Goal: Task Accomplishment & Management: Complete application form

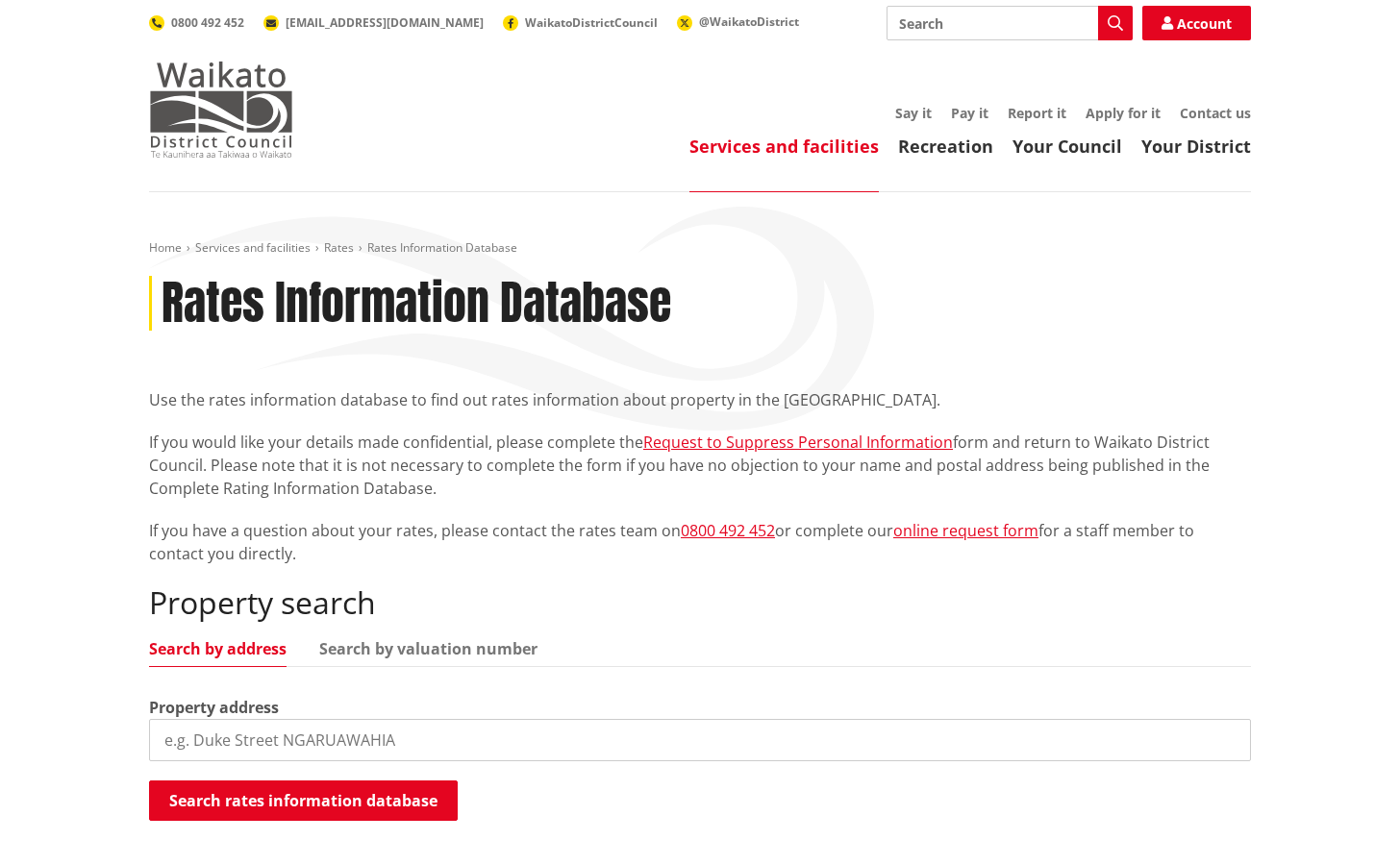
click at [221, 102] on img at bounding box center [221, 110] width 145 height 96
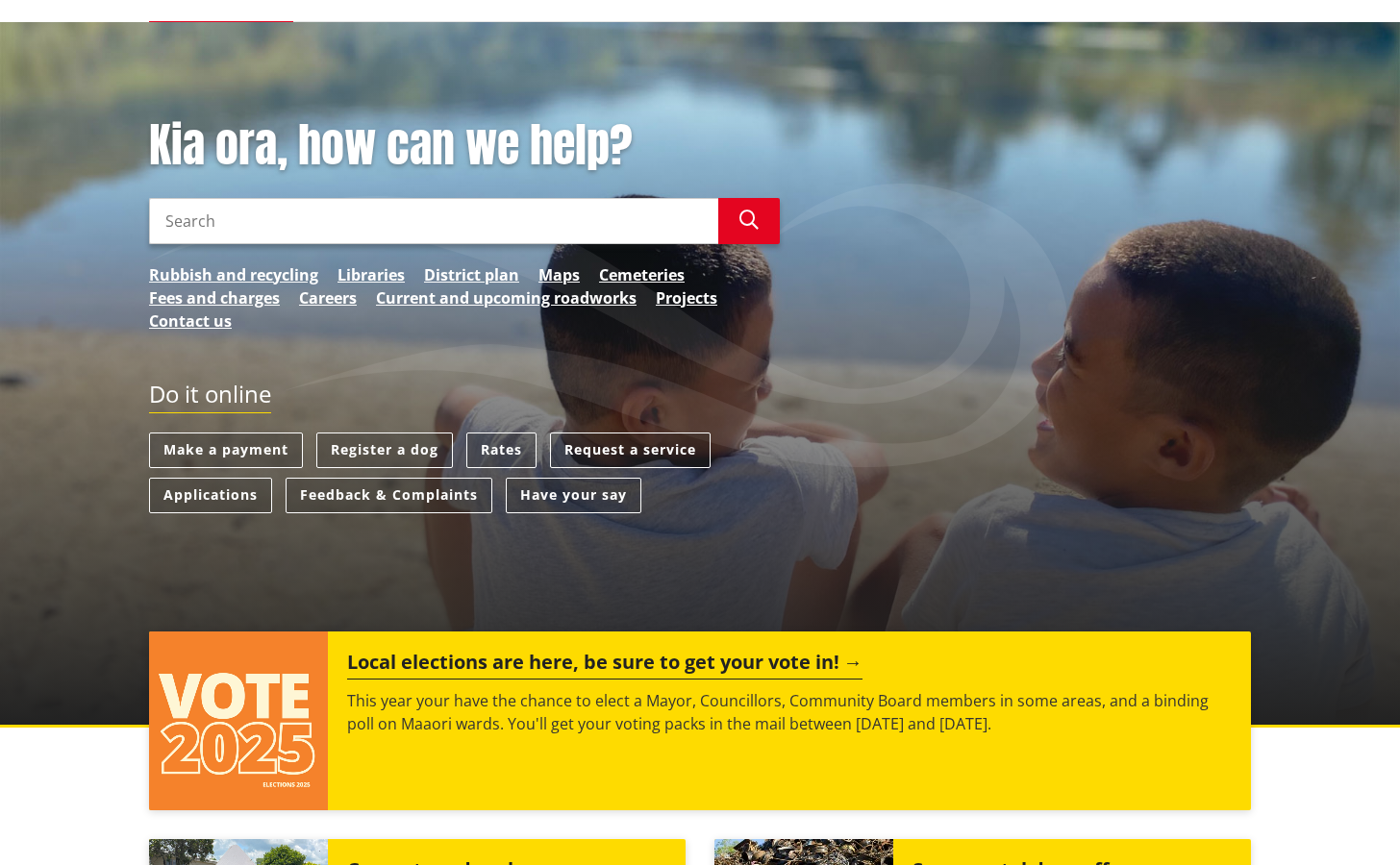
scroll to position [172, 0]
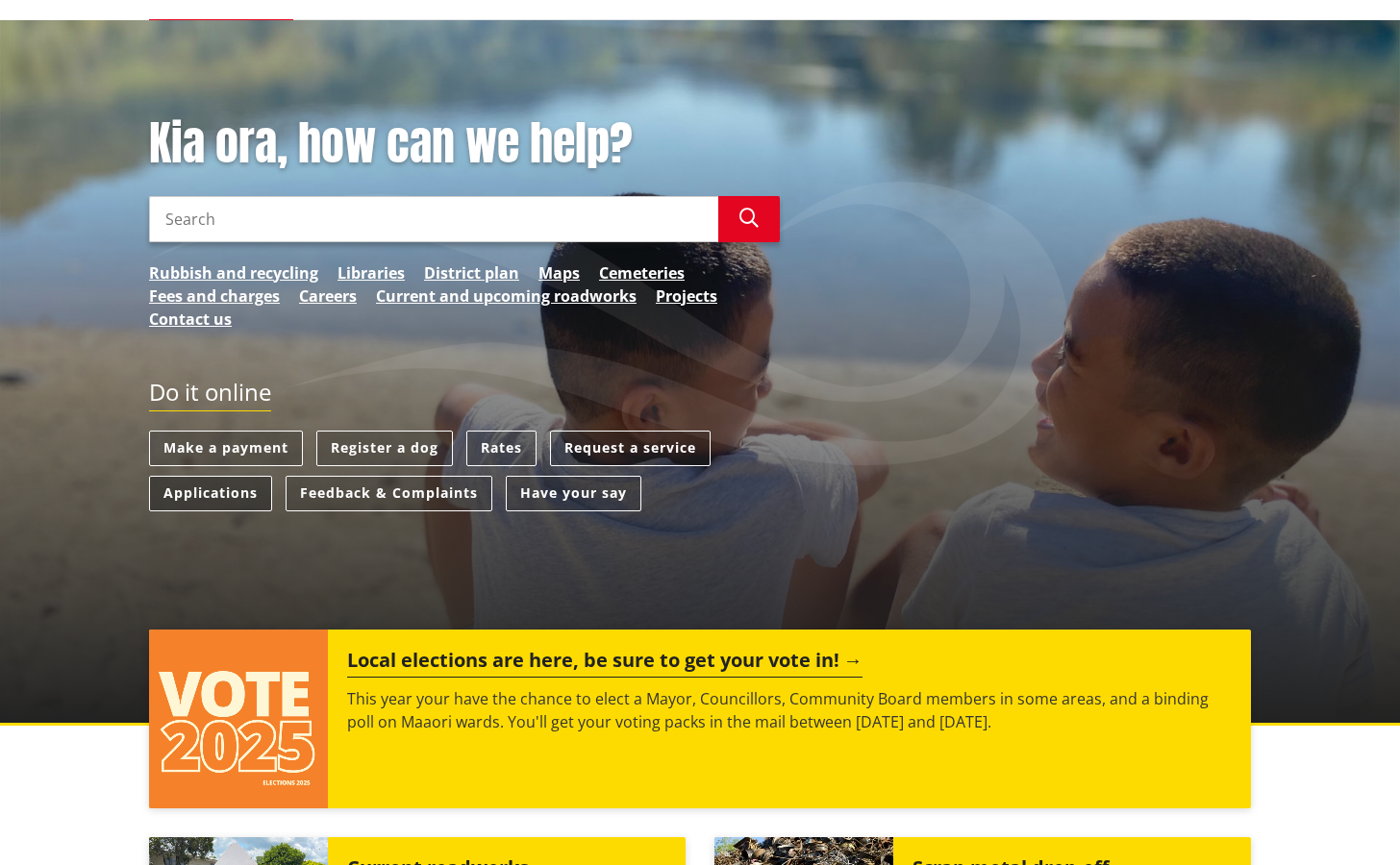
click at [214, 500] on link "Applications" at bounding box center [210, 494] width 123 height 35
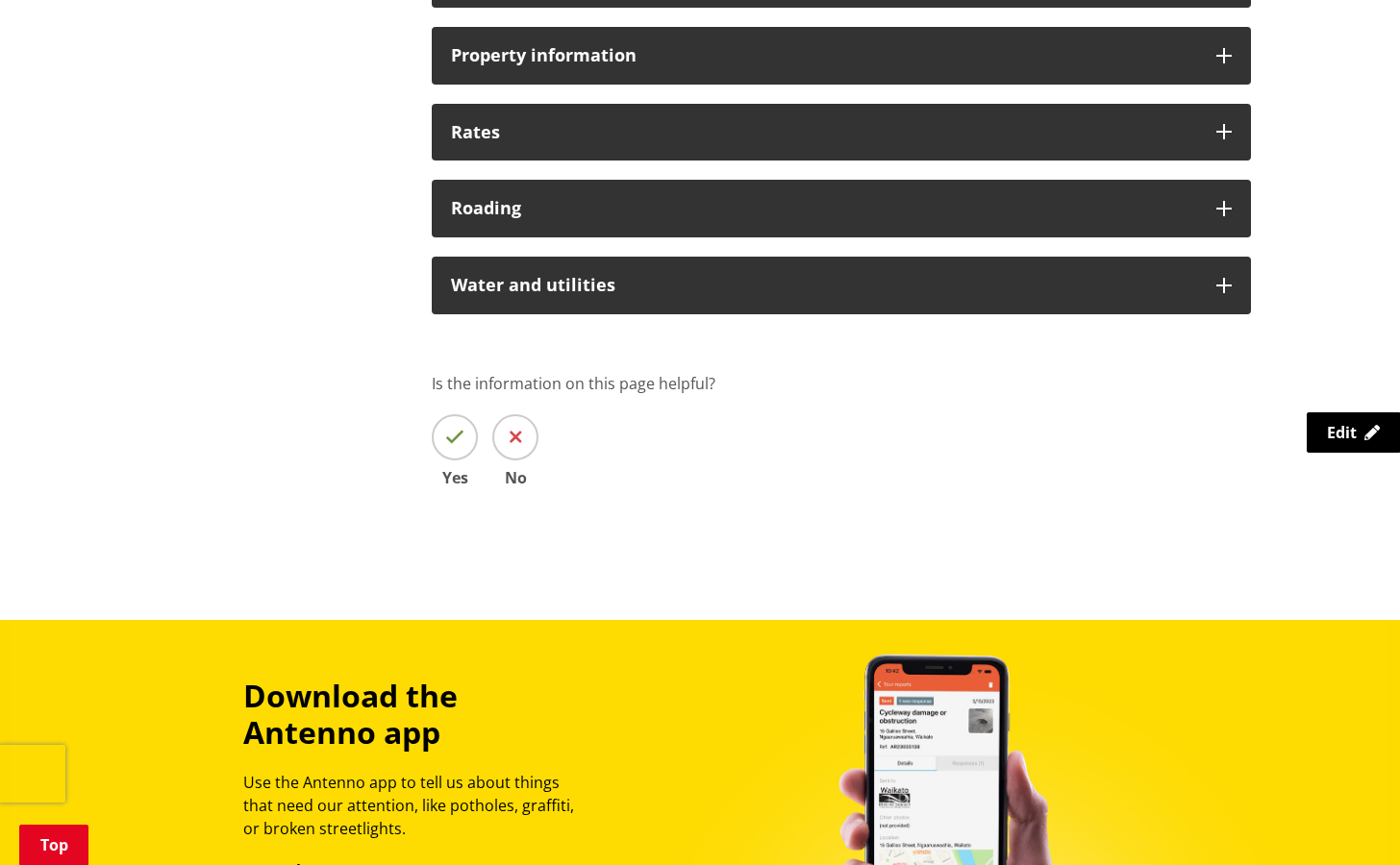
scroll to position [1550, 0]
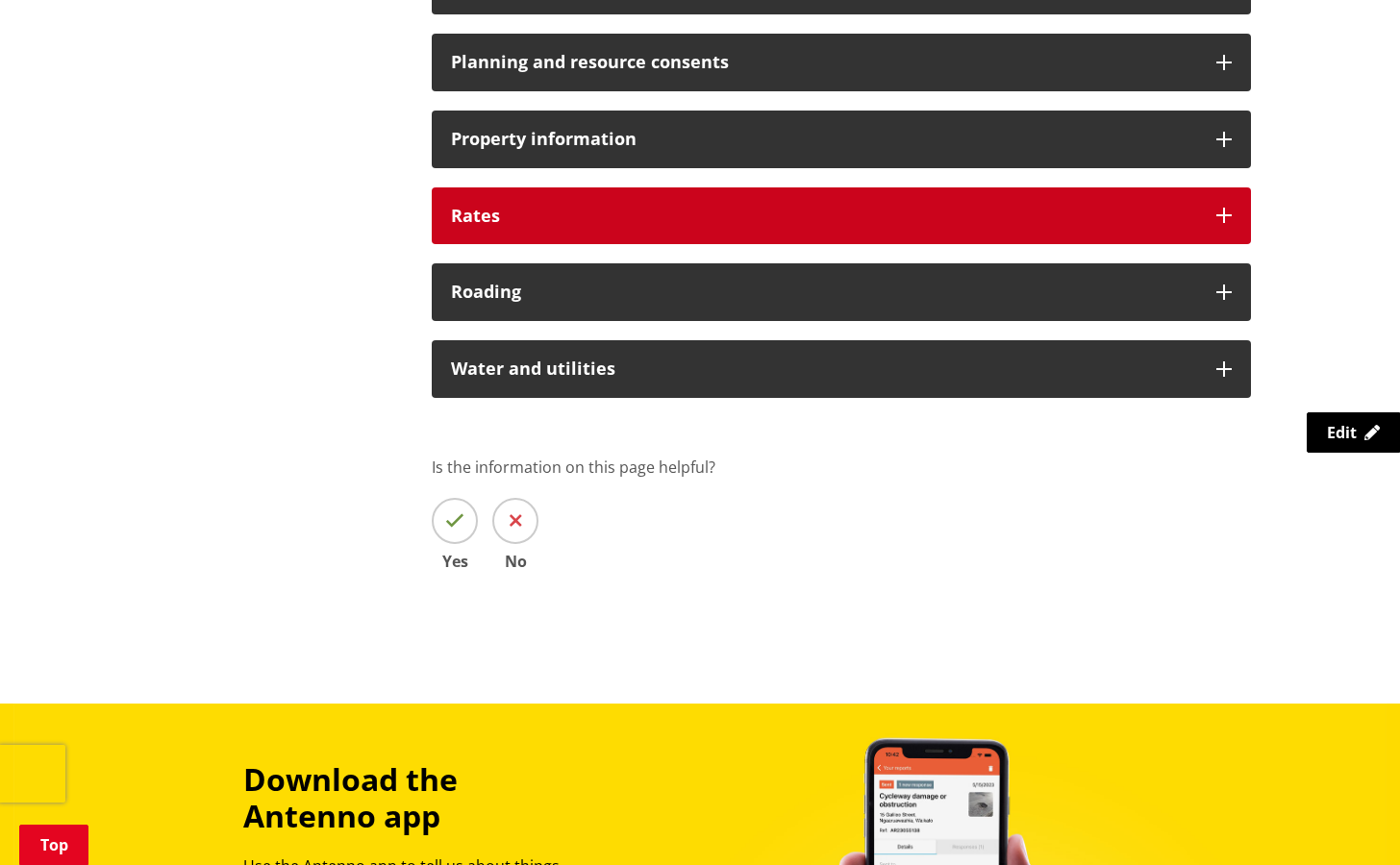
click at [468, 223] on h3 "Rates" at bounding box center [824, 216] width 746 height 20
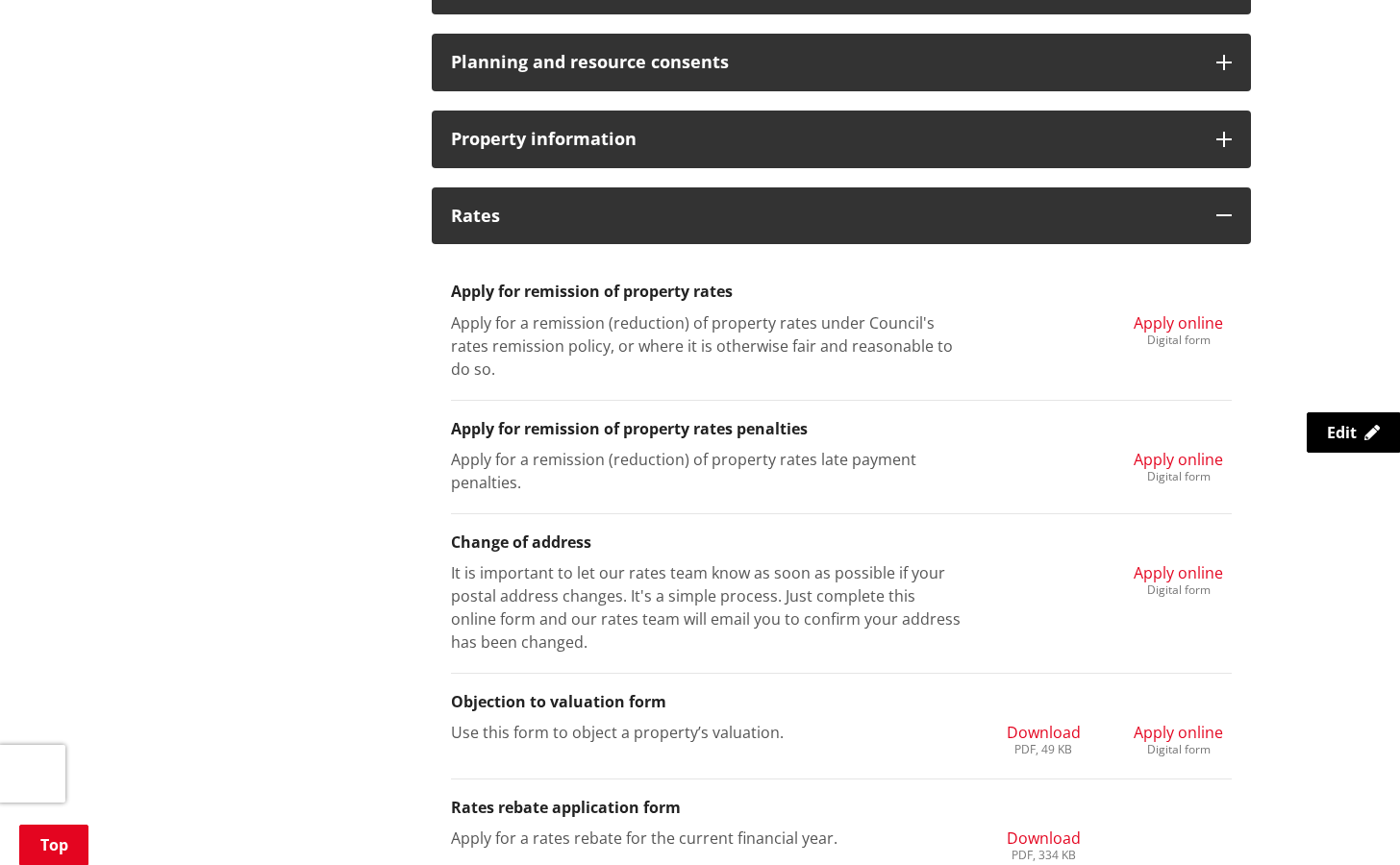
click at [1170, 456] on span "Apply online" at bounding box center [1178, 459] width 90 height 21
